Goal: Task Accomplishment & Management: Manage account settings

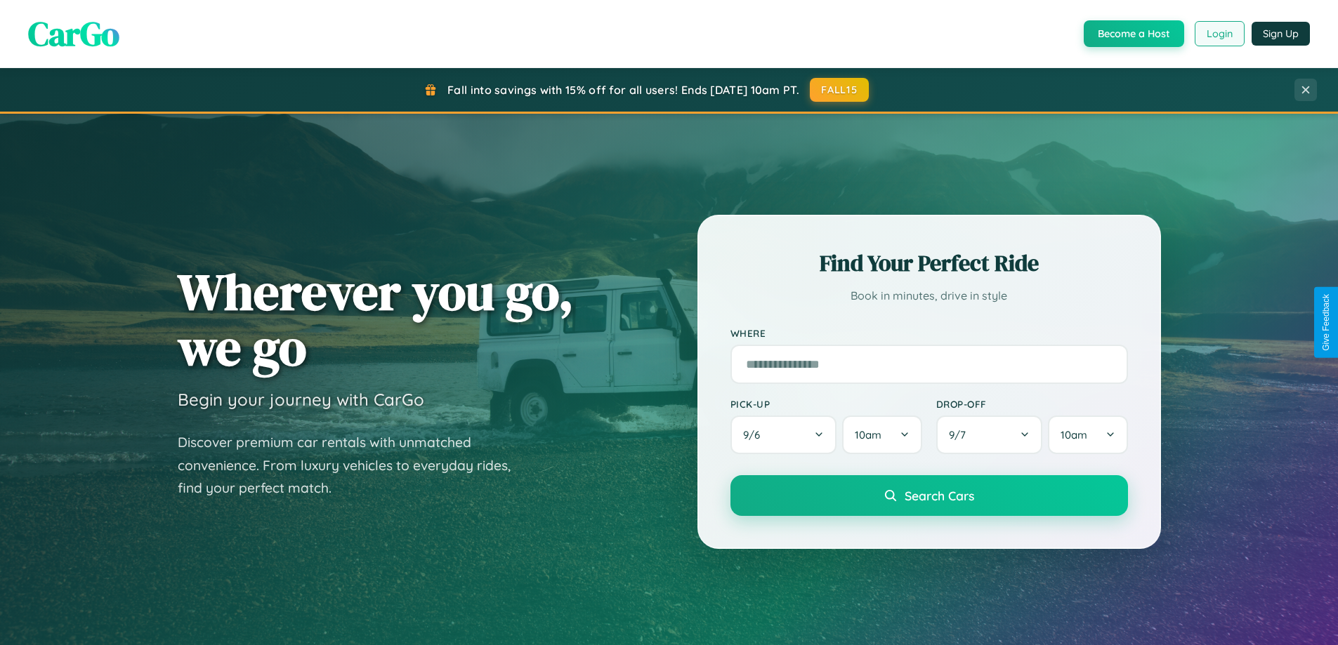
click at [1218, 34] on button "Login" at bounding box center [1219, 33] width 50 height 25
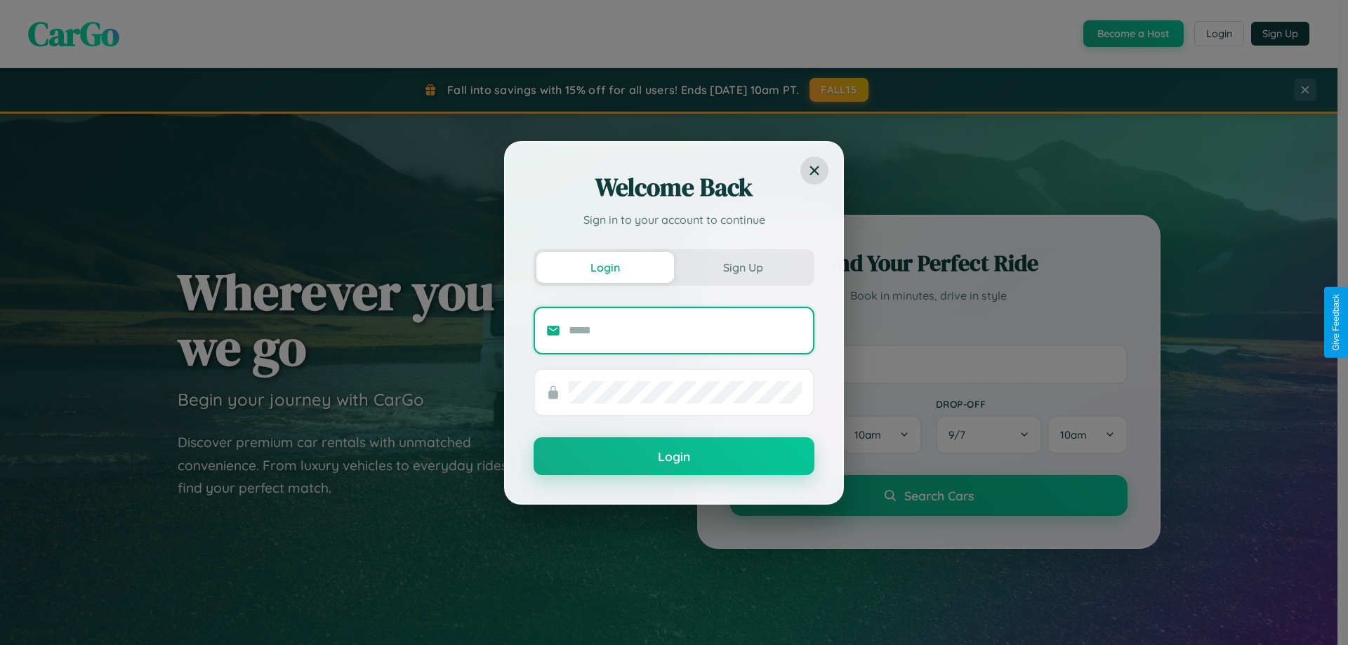
click at [685, 330] on input "text" at bounding box center [685, 330] width 233 height 22
type input "**********"
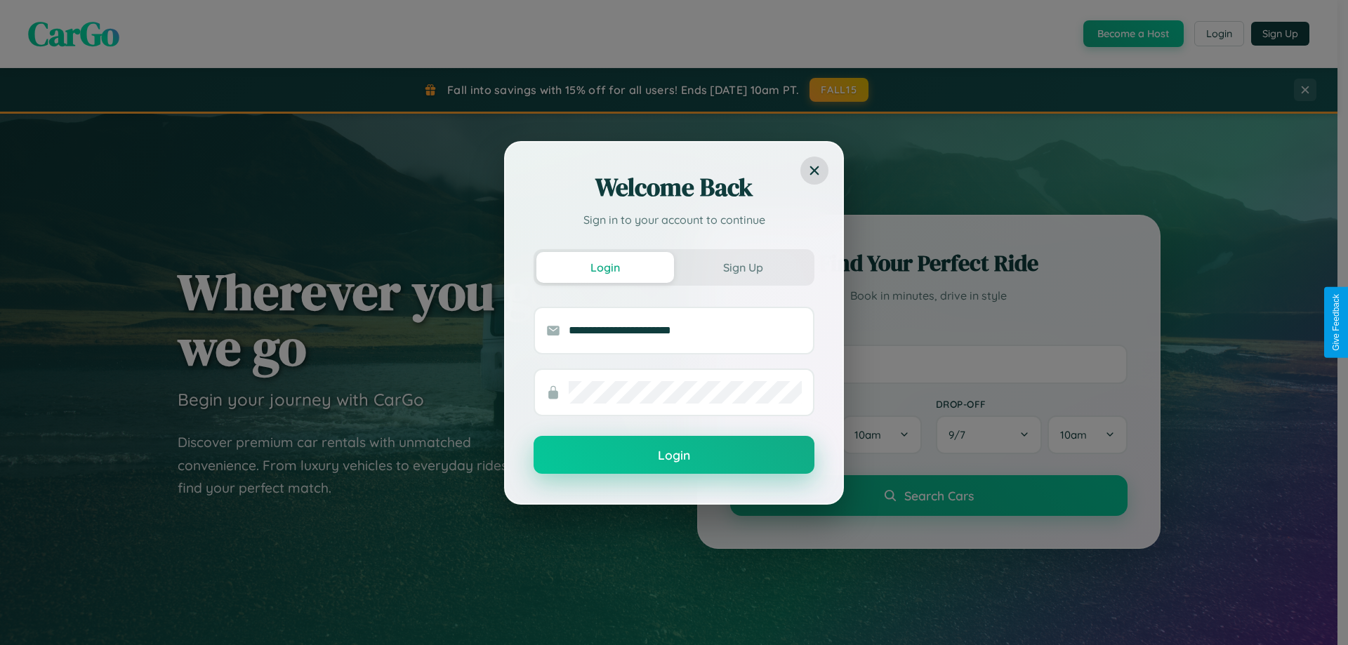
click at [674, 456] on button "Login" at bounding box center [674, 455] width 281 height 38
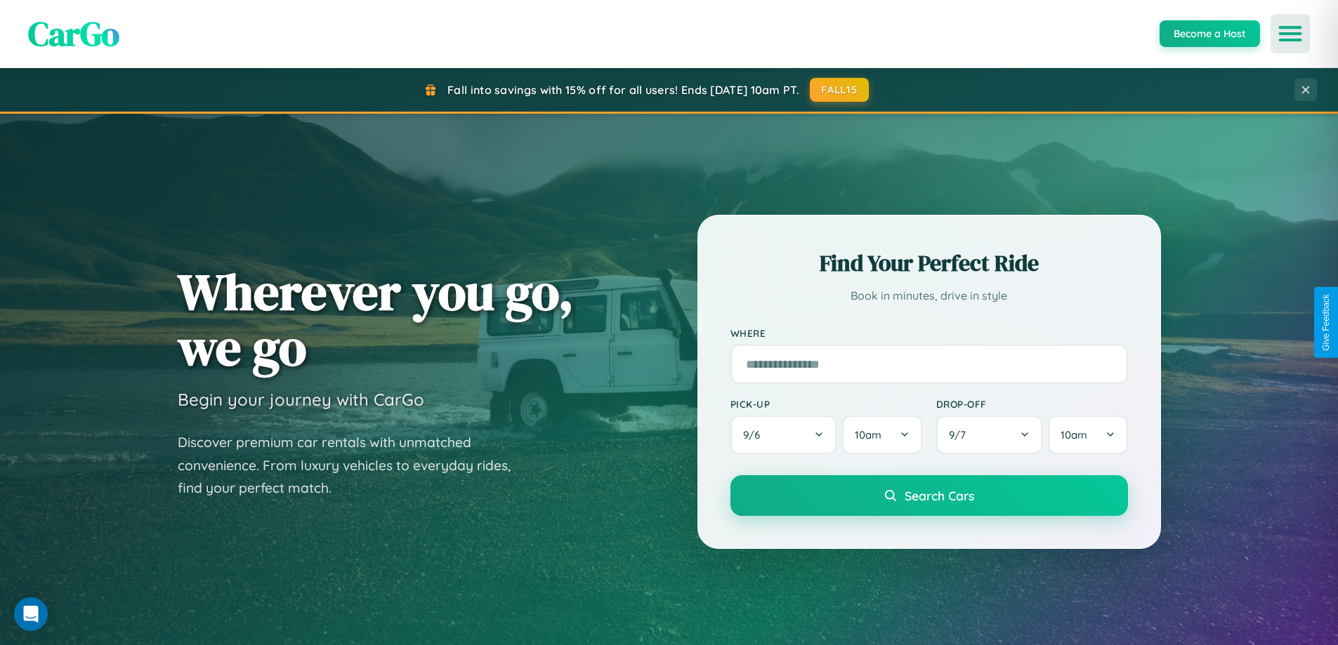
click at [1290, 34] on icon "Open menu" at bounding box center [1290, 33] width 20 height 13
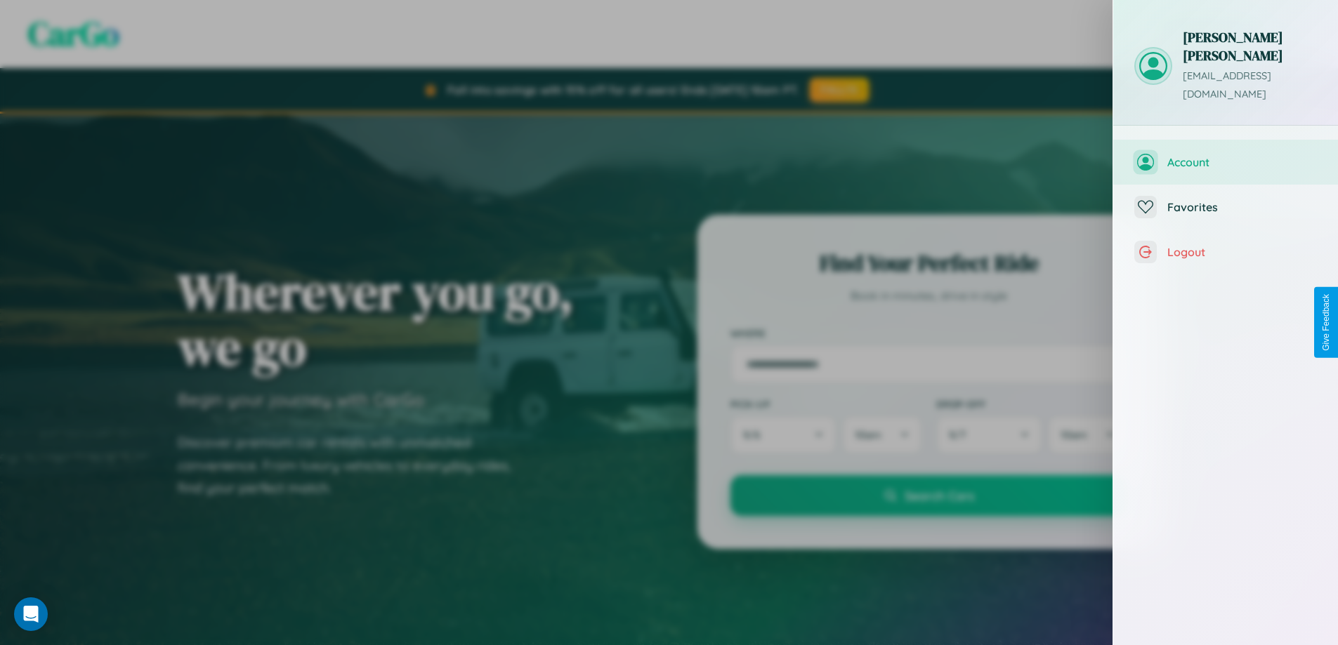
click at [1225, 155] on span "Account" at bounding box center [1242, 162] width 150 height 14
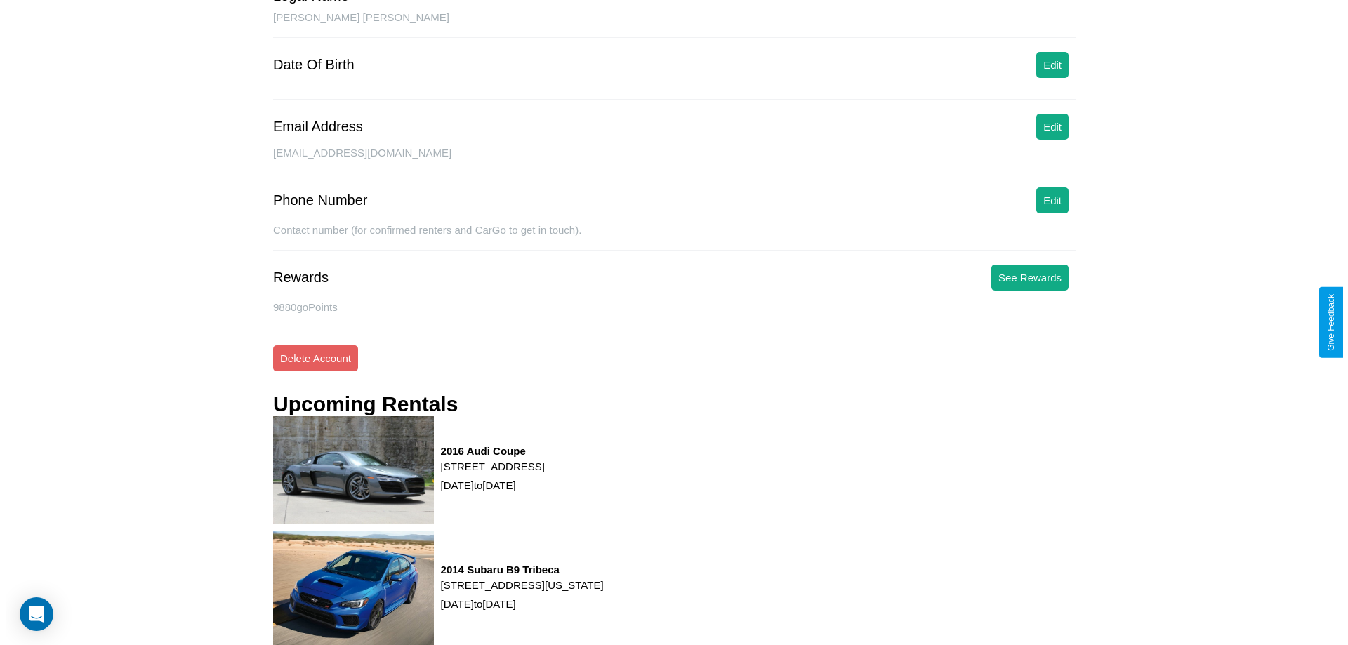
scroll to position [178, 0]
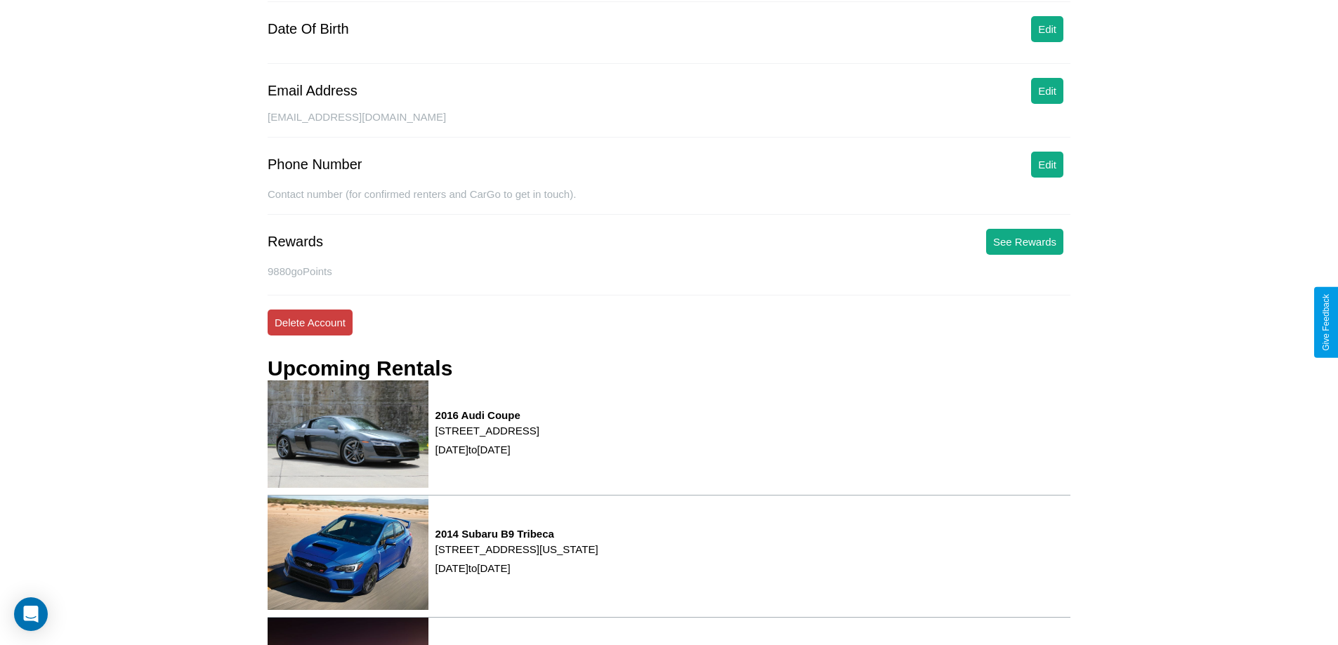
click at [310, 322] on button "Delete Account" at bounding box center [310, 323] width 85 height 26
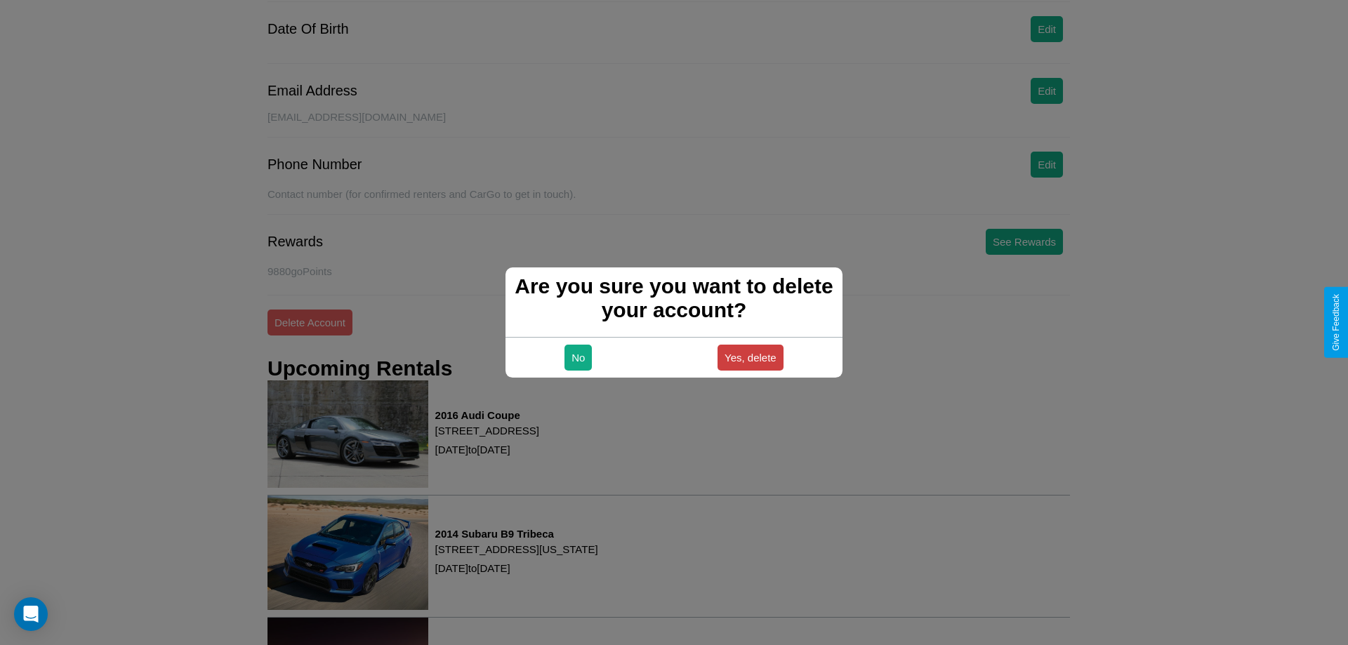
click at [750, 357] on button "Yes, delete" at bounding box center [751, 358] width 66 height 26
